Goal: Find specific page/section: Find specific page/section

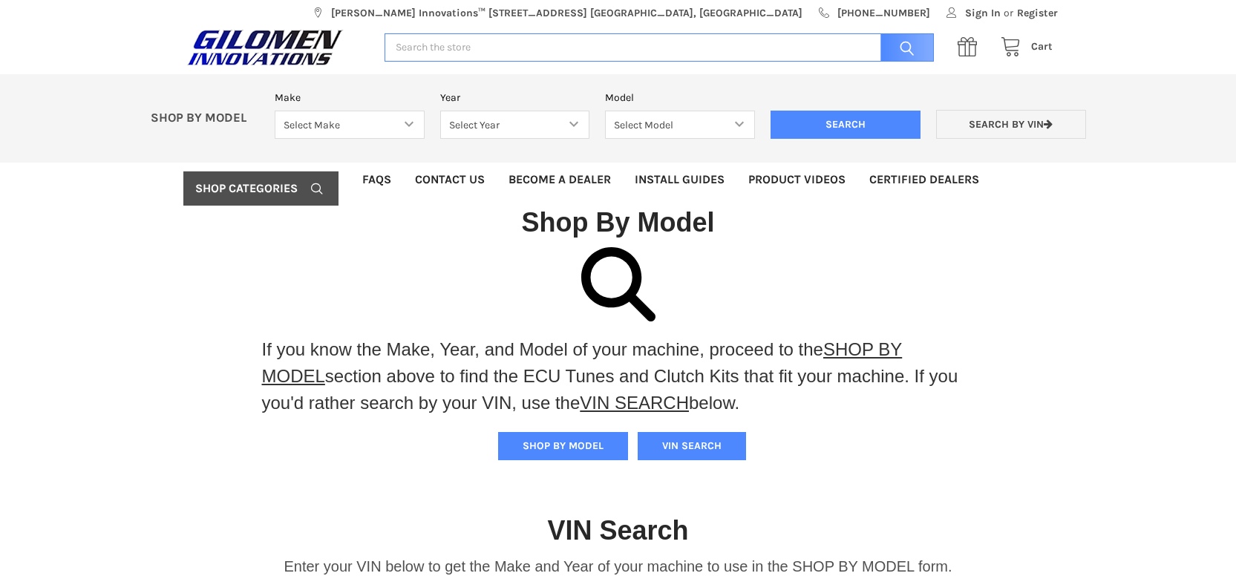
scroll to position [9, 0]
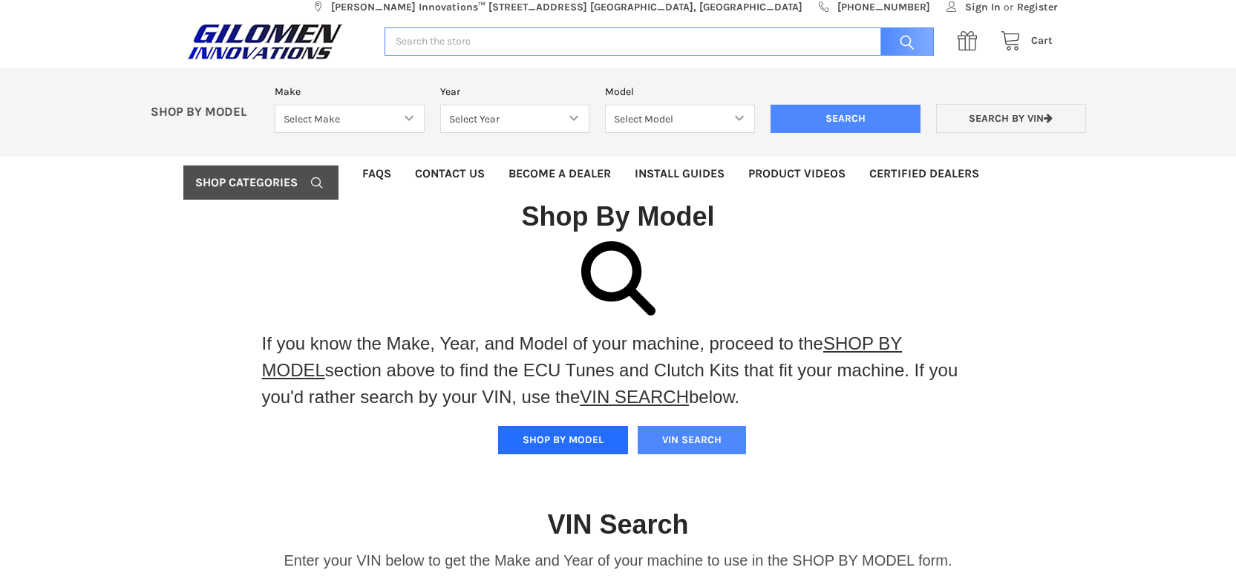
click at [554, 438] on button "SHOP BY MODEL" at bounding box center [563, 440] width 130 height 28
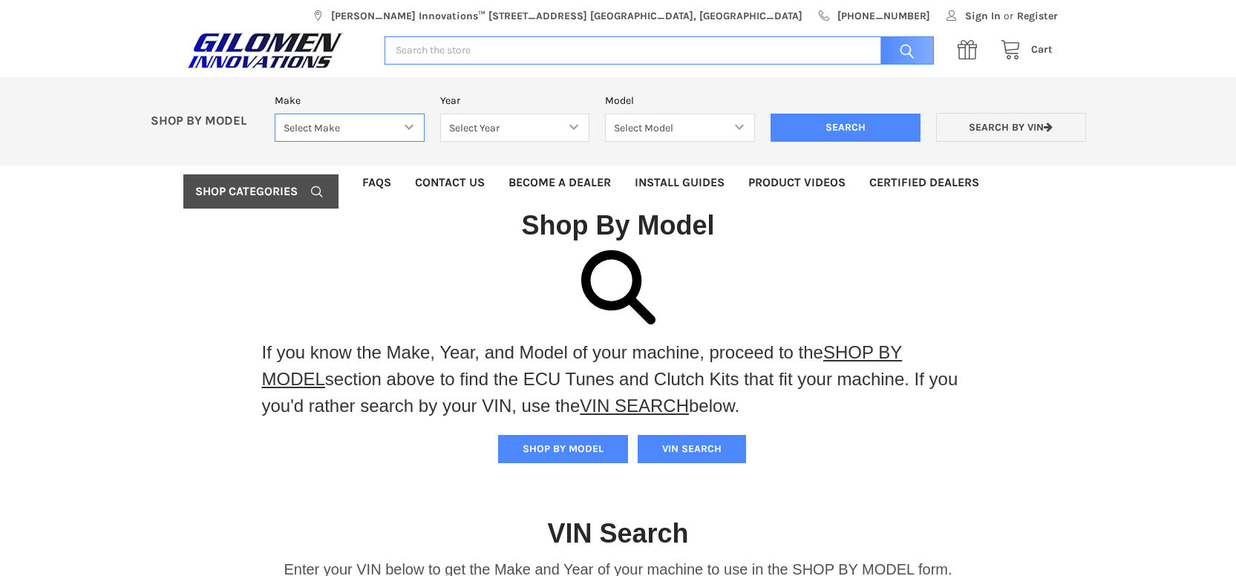
click at [275, 128] on select "Select Make Bobcat UTV Gravely UTV ACE 900 RANGER 570 Ranger 700 / 800 RANGER 9…" at bounding box center [350, 128] width 150 height 29
select select "340"
click at [275, 114] on select "Select Make Bobcat UTV Gravely UTV ACE 900 RANGER 570 Ranger 700 / 800 RANGER 9…" at bounding box center [350, 128] width 150 height 29
click at [442, 136] on select "Select Year [DATE] 2015 2016 2017 2018 2019 2020 2021 2022 2023 2024 2025" at bounding box center [515, 128] width 150 height 29
select select "610"
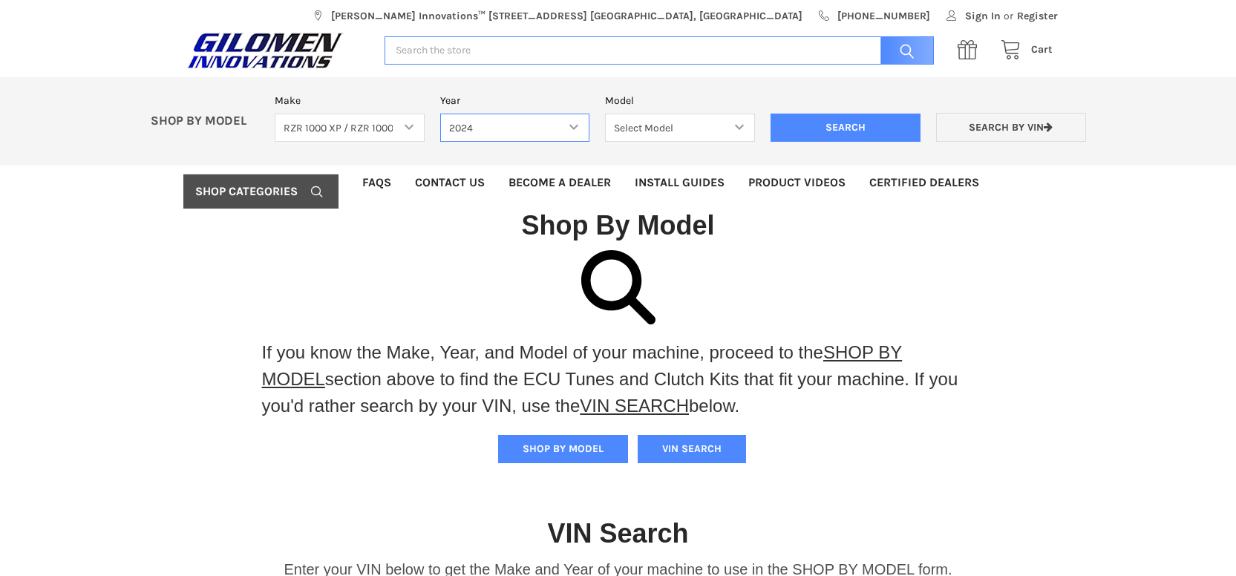
click at [440, 114] on select "Select Year [DATE] 2015 2016 2017 2018 2019 2020 2021 2022 2023 2024 2025" at bounding box center [515, 128] width 150 height 29
click at [647, 115] on select "Select Model RZR TRAIL S 1000 RZR XP AND XP4 MODELS" at bounding box center [680, 128] width 150 height 29
select select "611"
click at [605, 114] on select "Select Model RZR TRAIL S 1000 RZR XP AND XP4 MODELS" at bounding box center [680, 128] width 150 height 29
click at [917, 126] on input "Search" at bounding box center [845, 128] width 150 height 28
